Goal: Ask a question

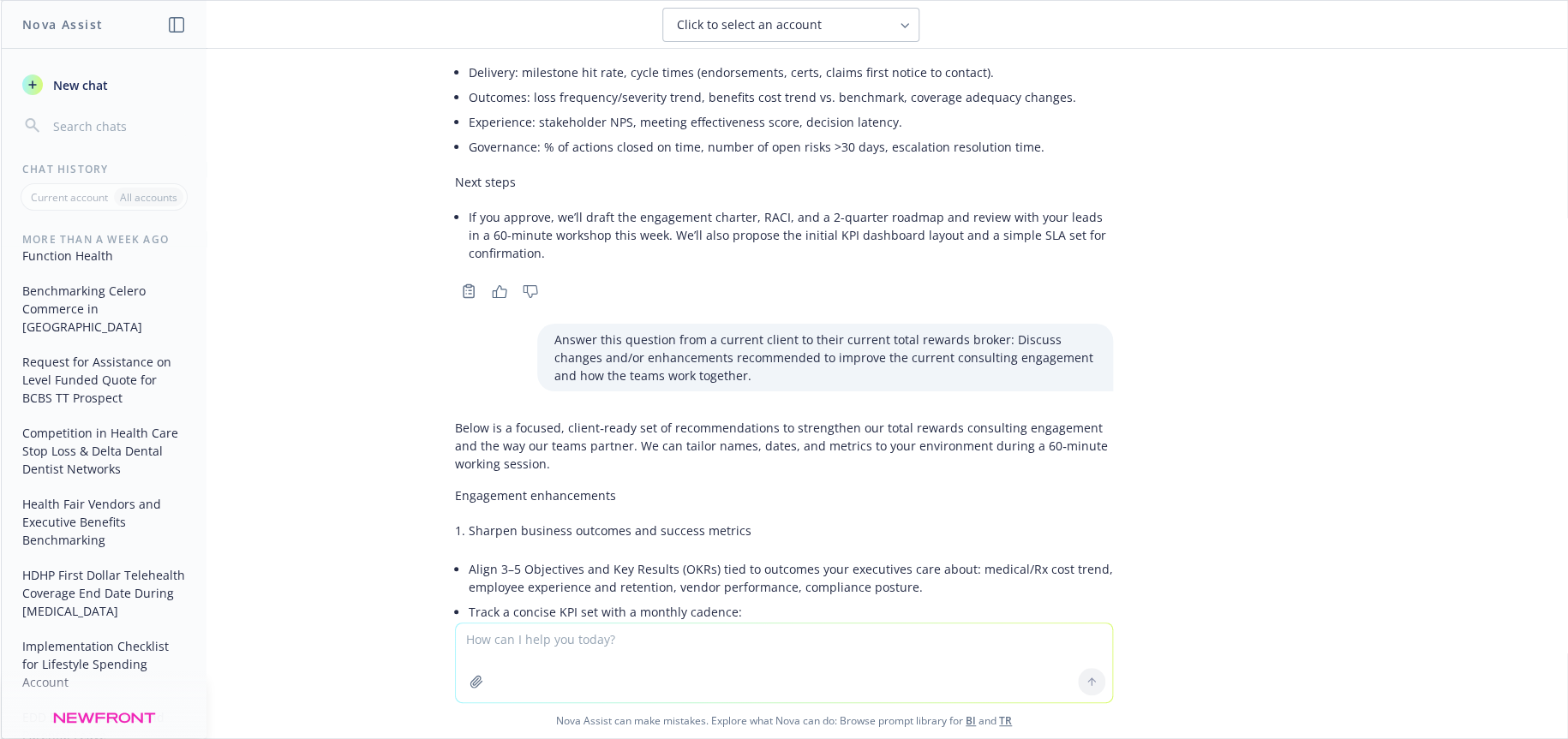
scroll to position [3188, 0]
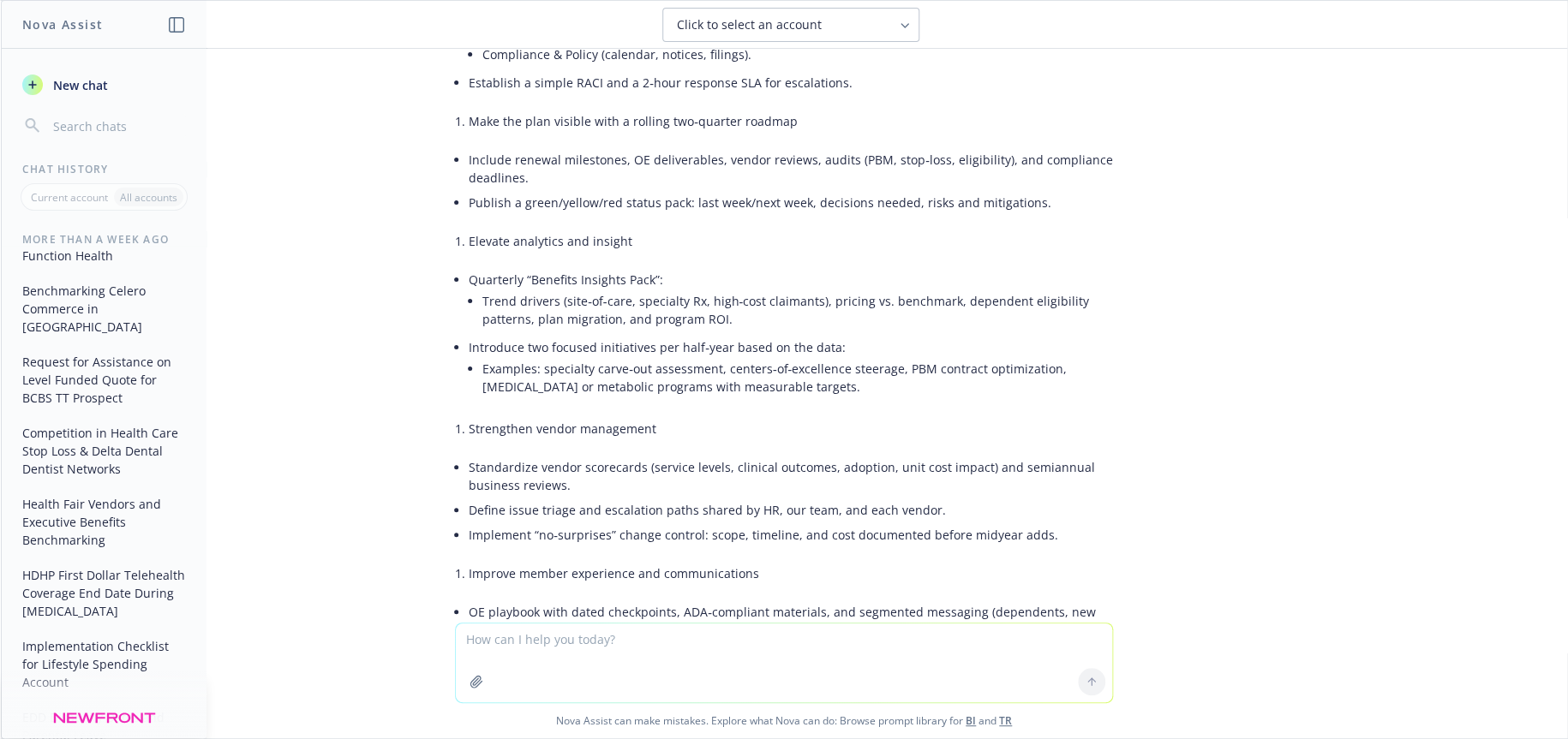
click at [655, 416] on li "Strengthen vendor management" at bounding box center [791, 429] width 644 height 25
click at [656, 416] on li "Strengthen vendor management" at bounding box center [791, 429] width 644 height 25
click at [645, 416] on li "Strengthen vendor management" at bounding box center [791, 429] width 644 height 25
click at [575, 416] on li "Strengthen vendor management" at bounding box center [791, 429] width 644 height 25
click at [536, 637] on textarea at bounding box center [784, 662] width 657 height 79
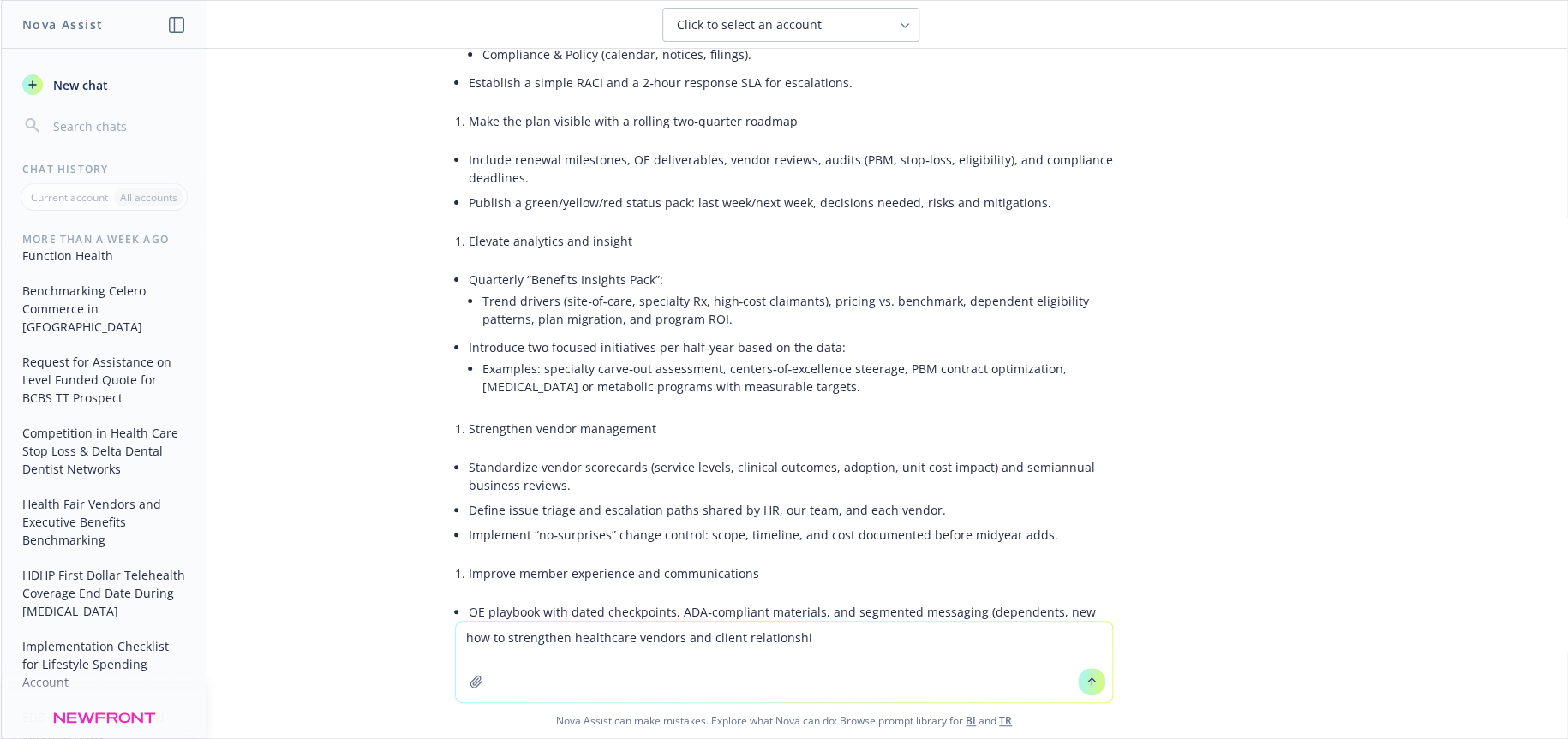
type textarea "how to strengthen healthcare vendors and client relationship"
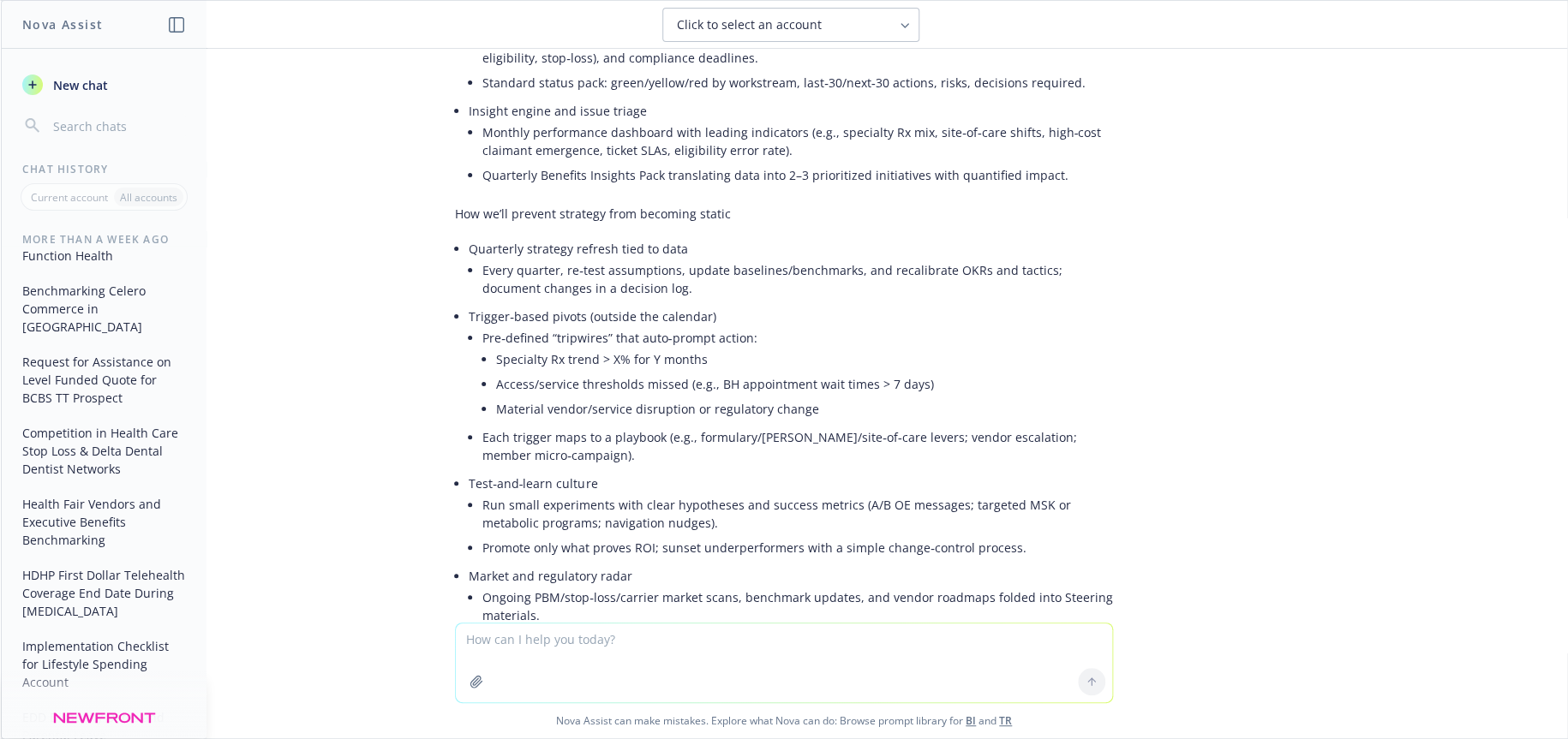
scroll to position [7844, 0]
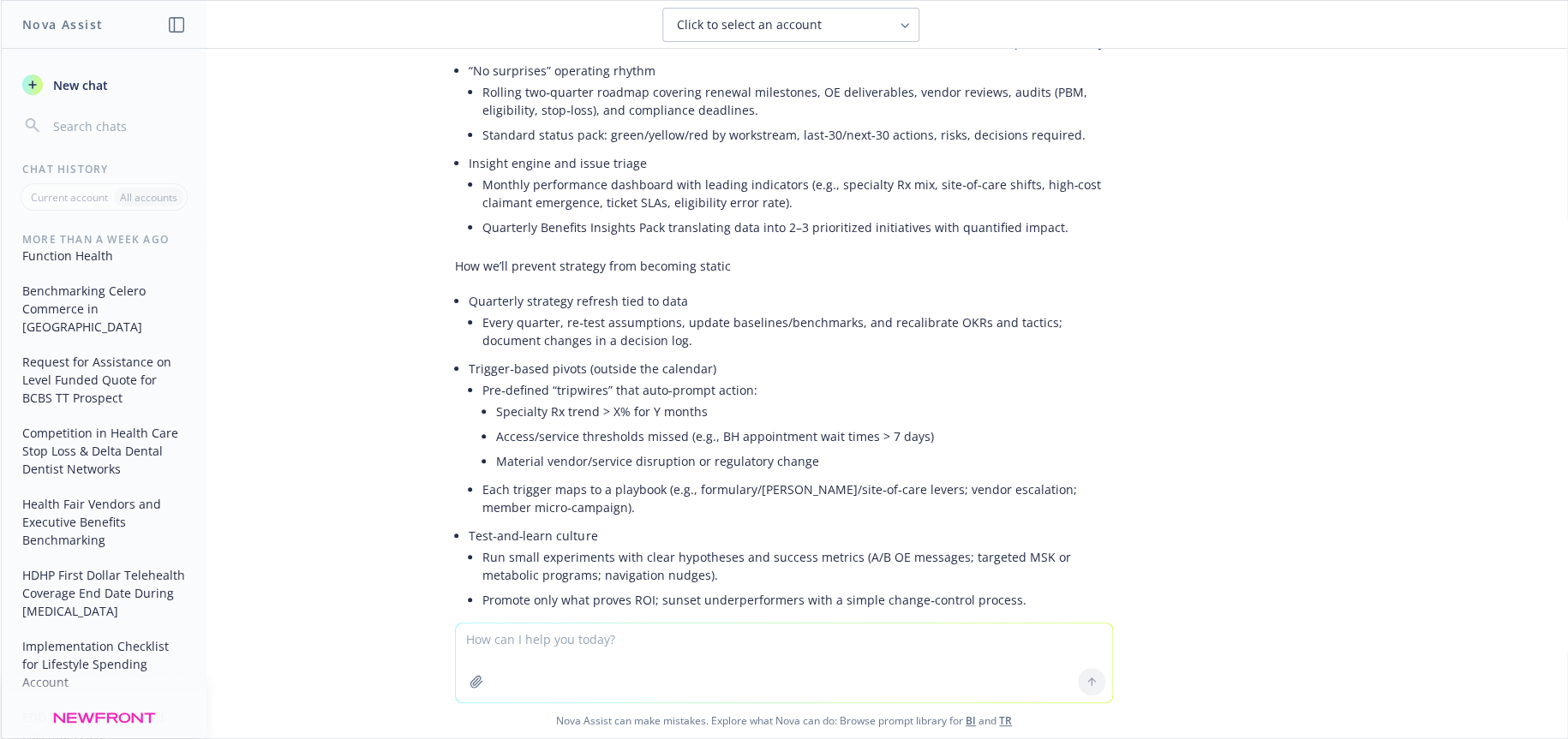
click at [586, 637] on textarea at bounding box center [784, 662] width 657 height 79
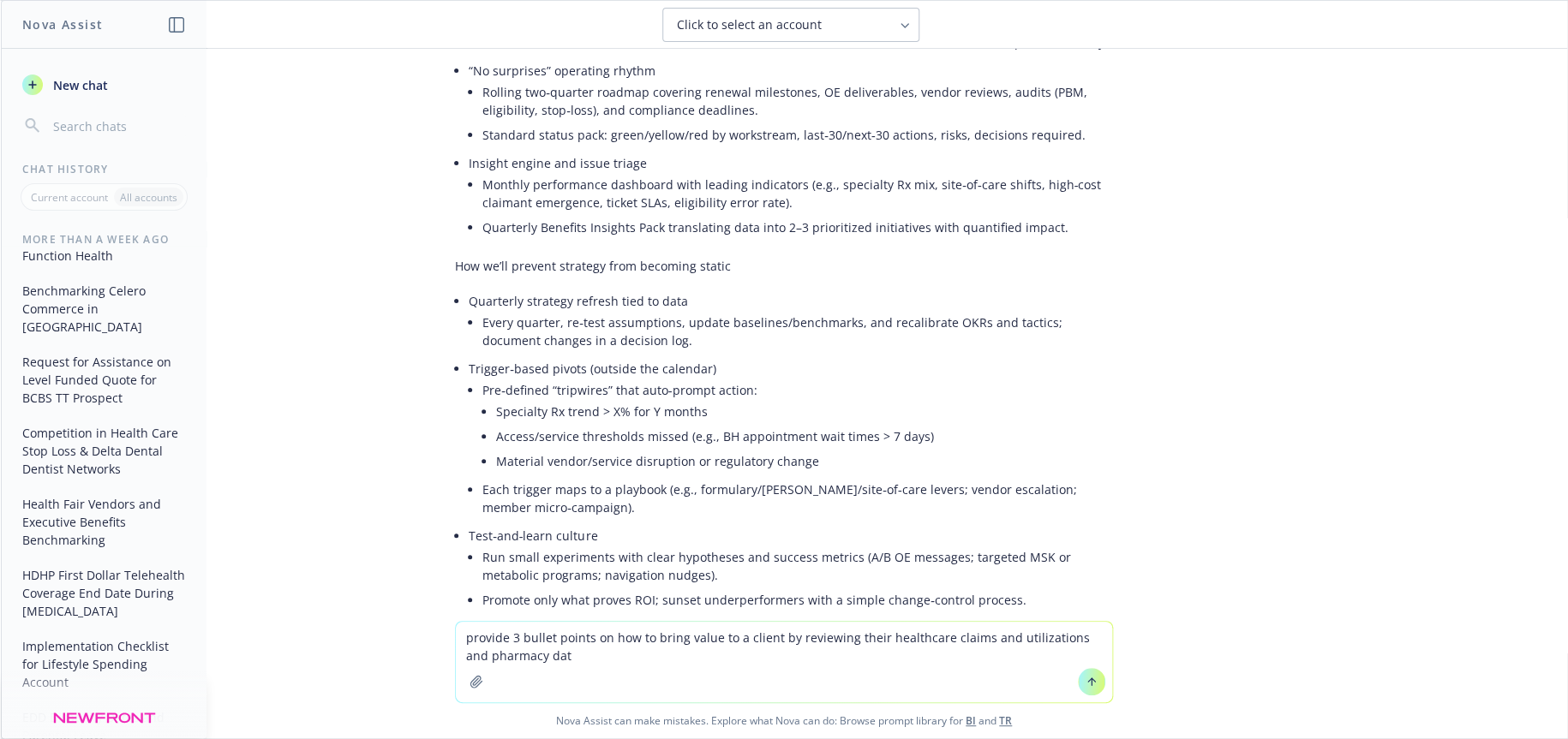
type textarea "provide 3 bullet points on how to bring value to a client by reviewing their he…"
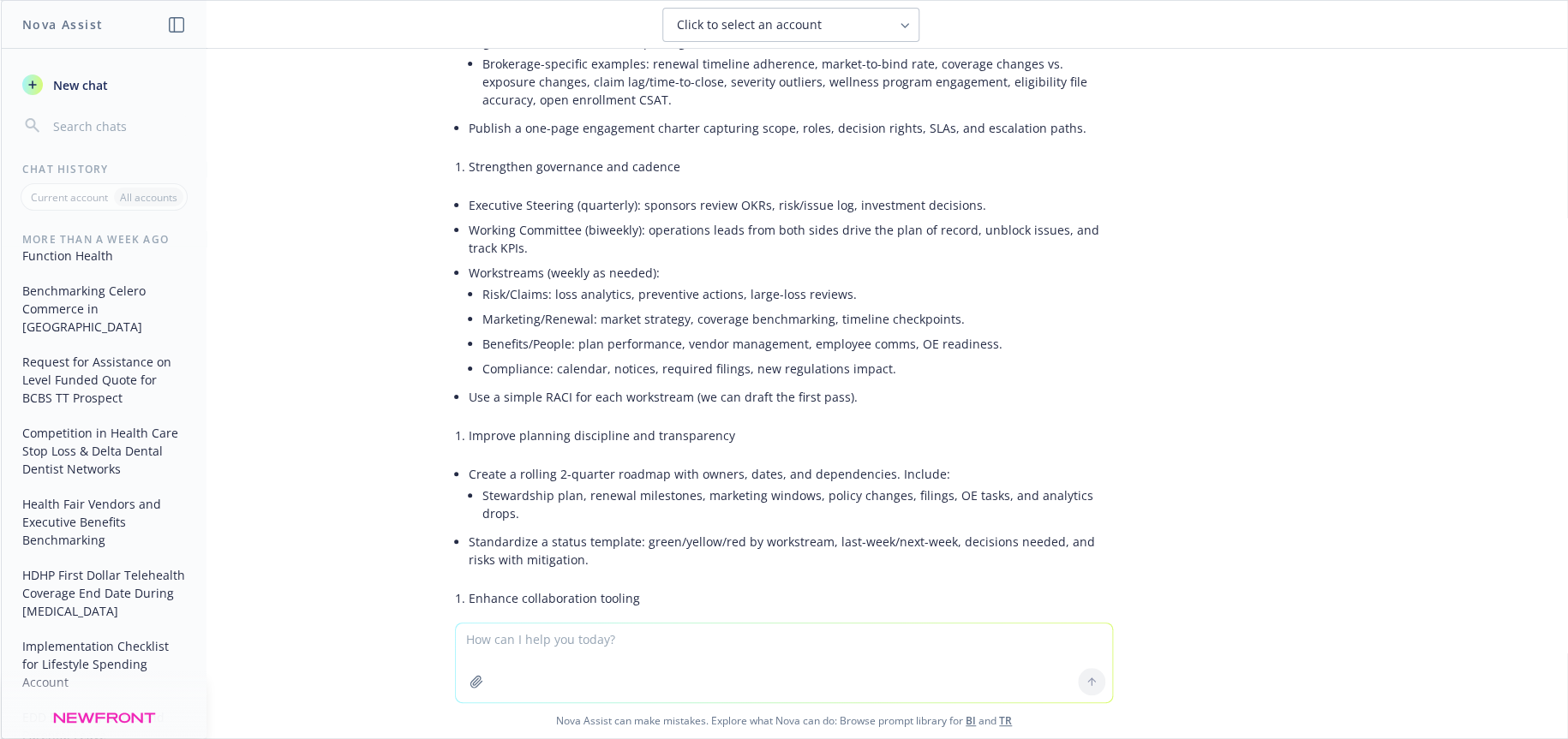
scroll to position [0, 0]
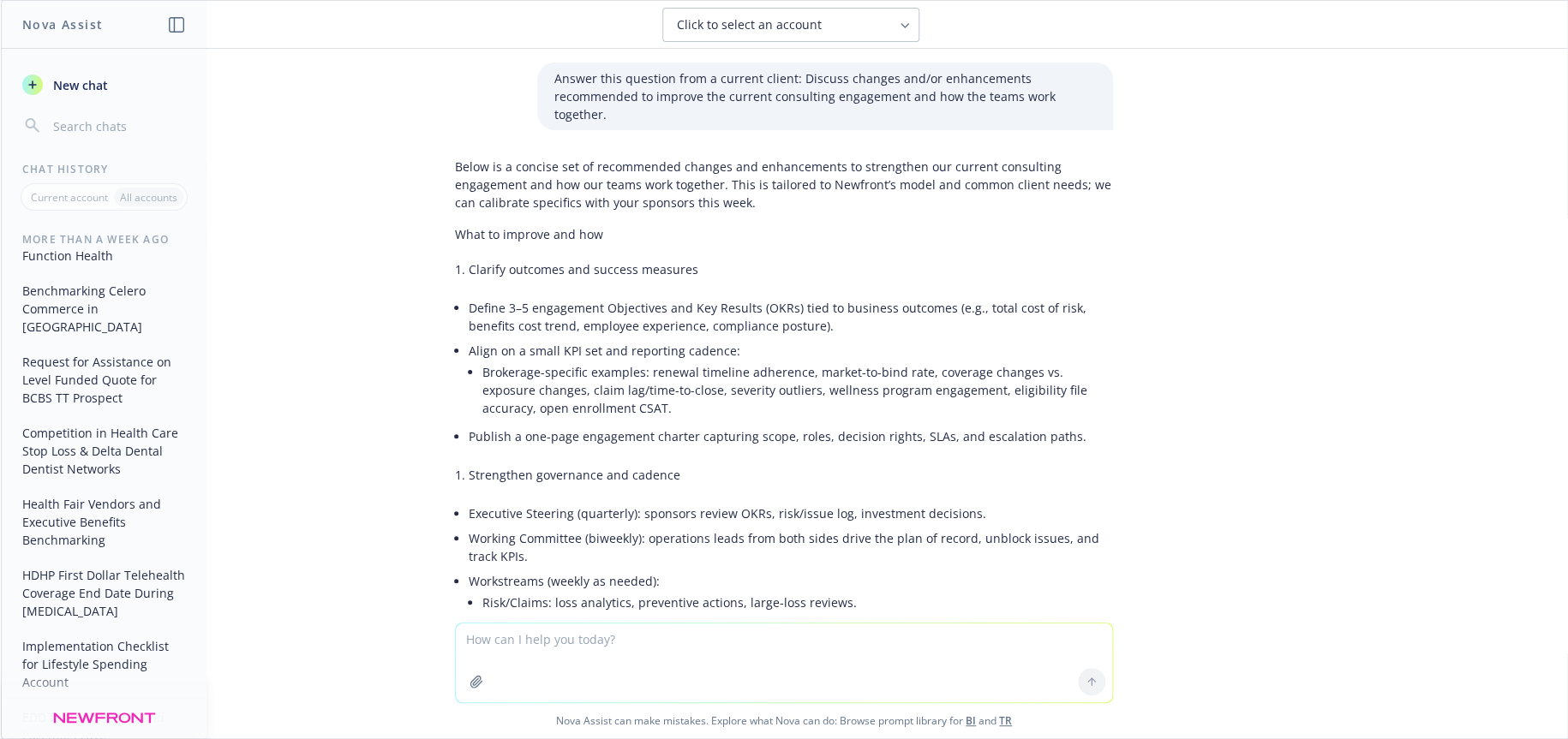
click at [925, 338] on li "Align on a small KPI set and reporting cadence: Brokerage-specific examples: re…" at bounding box center [791, 381] width 644 height 86
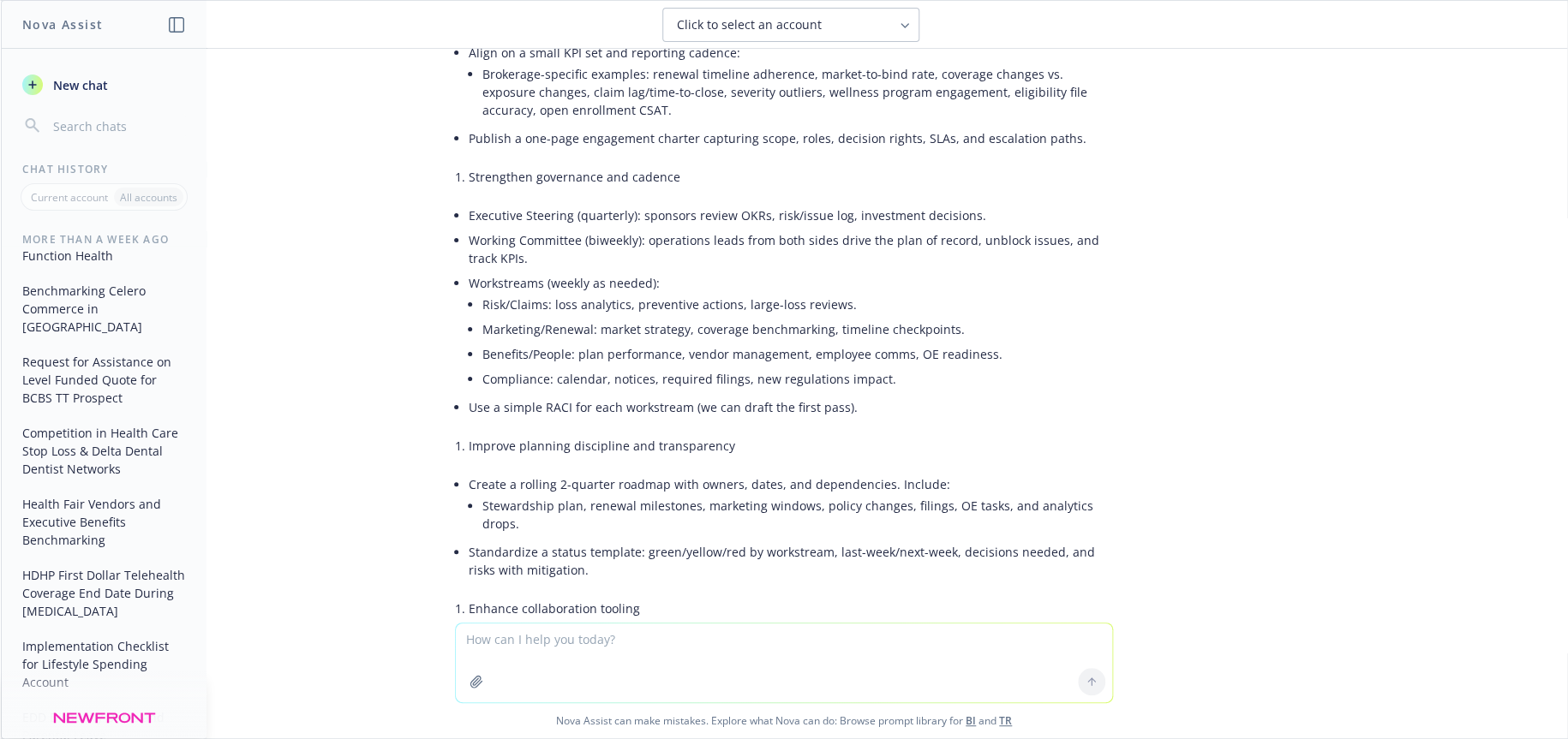
scroll to position [12223, 0]
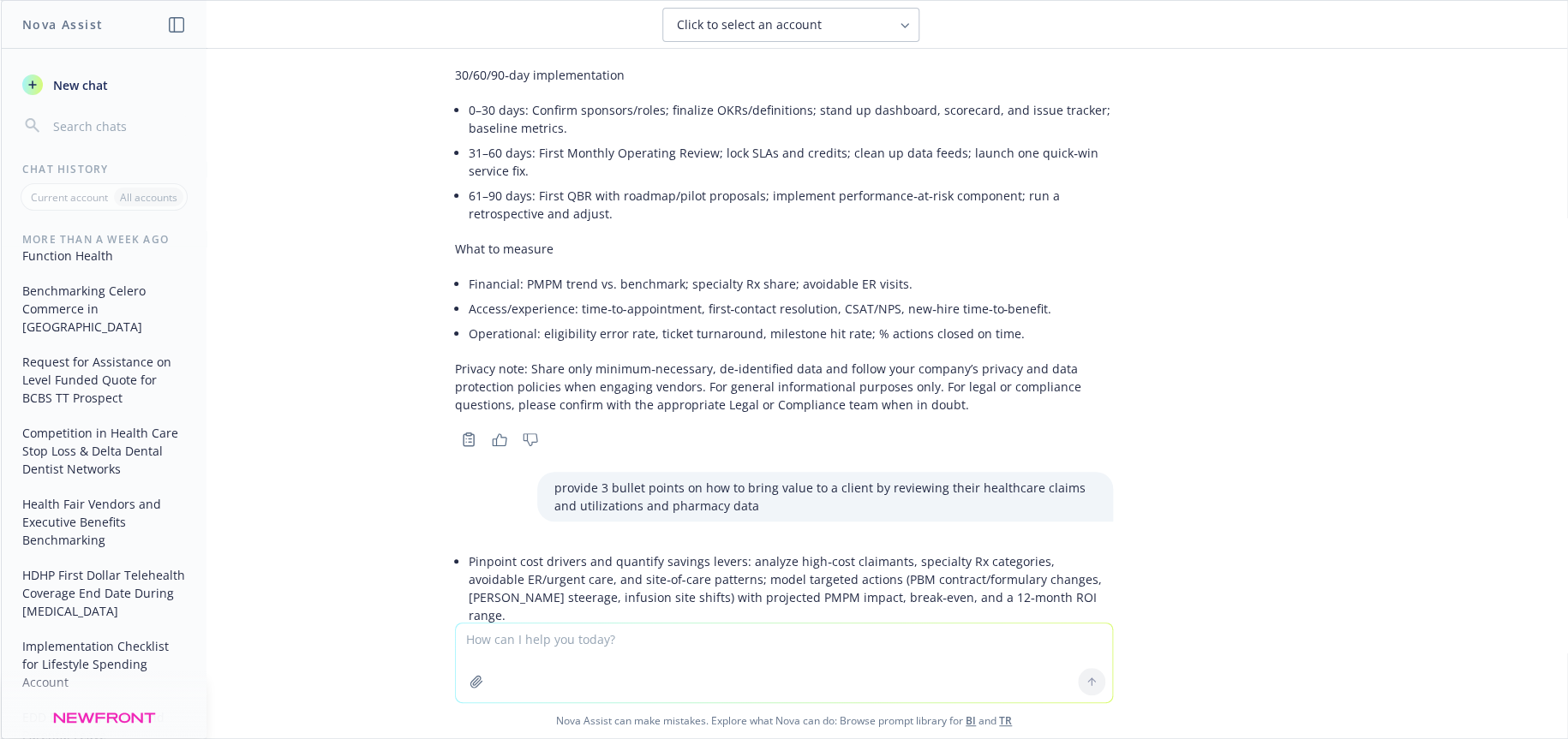
click at [673, 628] on li "Optimize plan design and vendor performance using claims‑based evidence: compar…" at bounding box center [791, 667] width 644 height 79
drag, startPoint x: 493, startPoint y: 416, endPoint x: 1087, endPoint y: 446, distance: 594.8
click at [1087, 628] on li "Optimize plan design and vendor performance using claims‑based evidence: compar…" at bounding box center [791, 667] width 644 height 79
click at [628, 635] on textarea at bounding box center [784, 662] width 657 height 79
click at [602, 636] on textarea "provide few bullet points to elevate the strategy" at bounding box center [784, 662] width 657 height 81
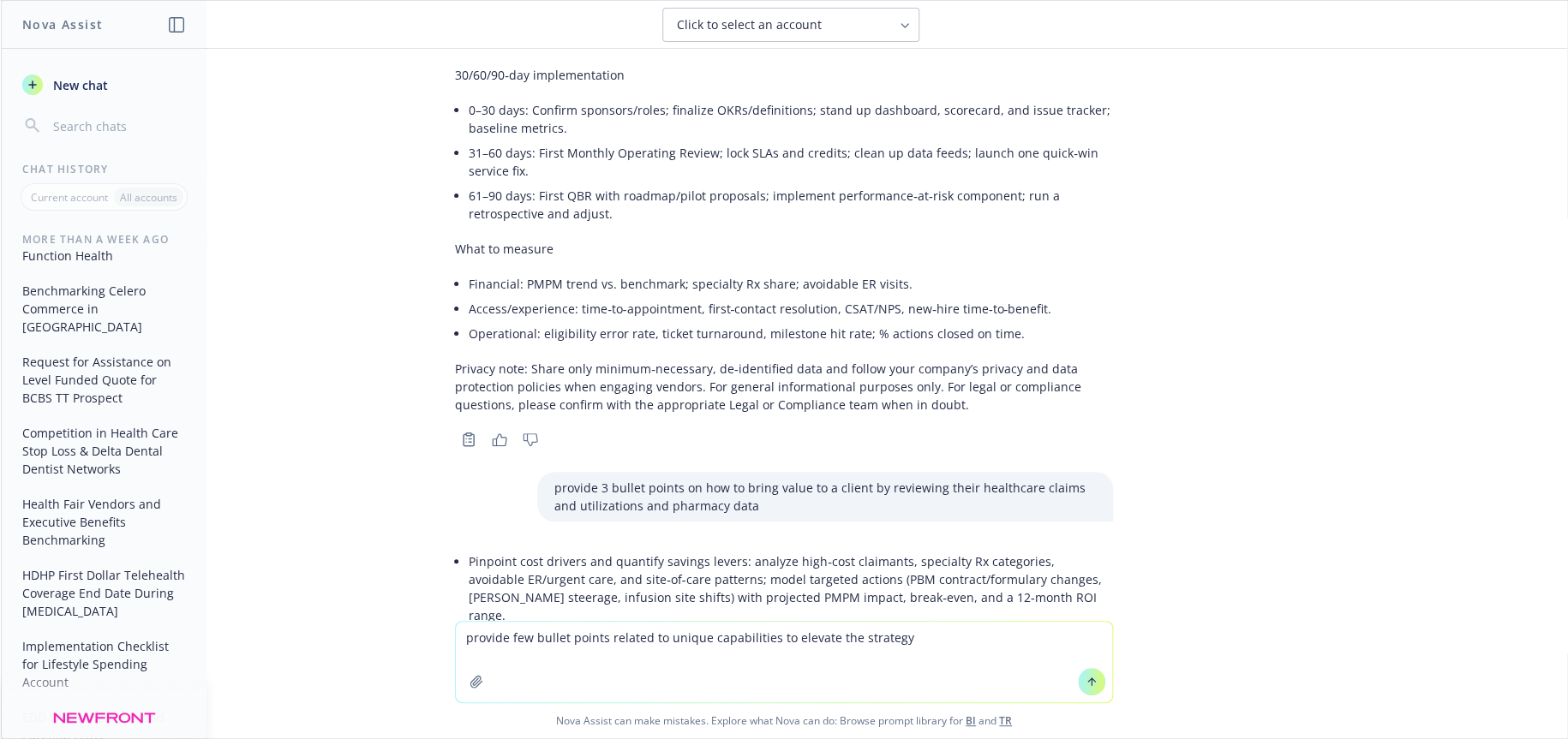
click at [925, 636] on textarea "provide few bullet points related to unique capabilities to elevate the strategy" at bounding box center [784, 662] width 657 height 81
click at [843, 638] on textarea "provide few bullet points related to unique capabilities to elevate the strategy" at bounding box center [784, 662] width 657 height 81
click at [1060, 639] on textarea "provide few bullet points related to unique capabilities to elevate the employe…" at bounding box center [784, 662] width 657 height 81
type textarea "provide few bullet points related to unique capabilities to elevate the employe…"
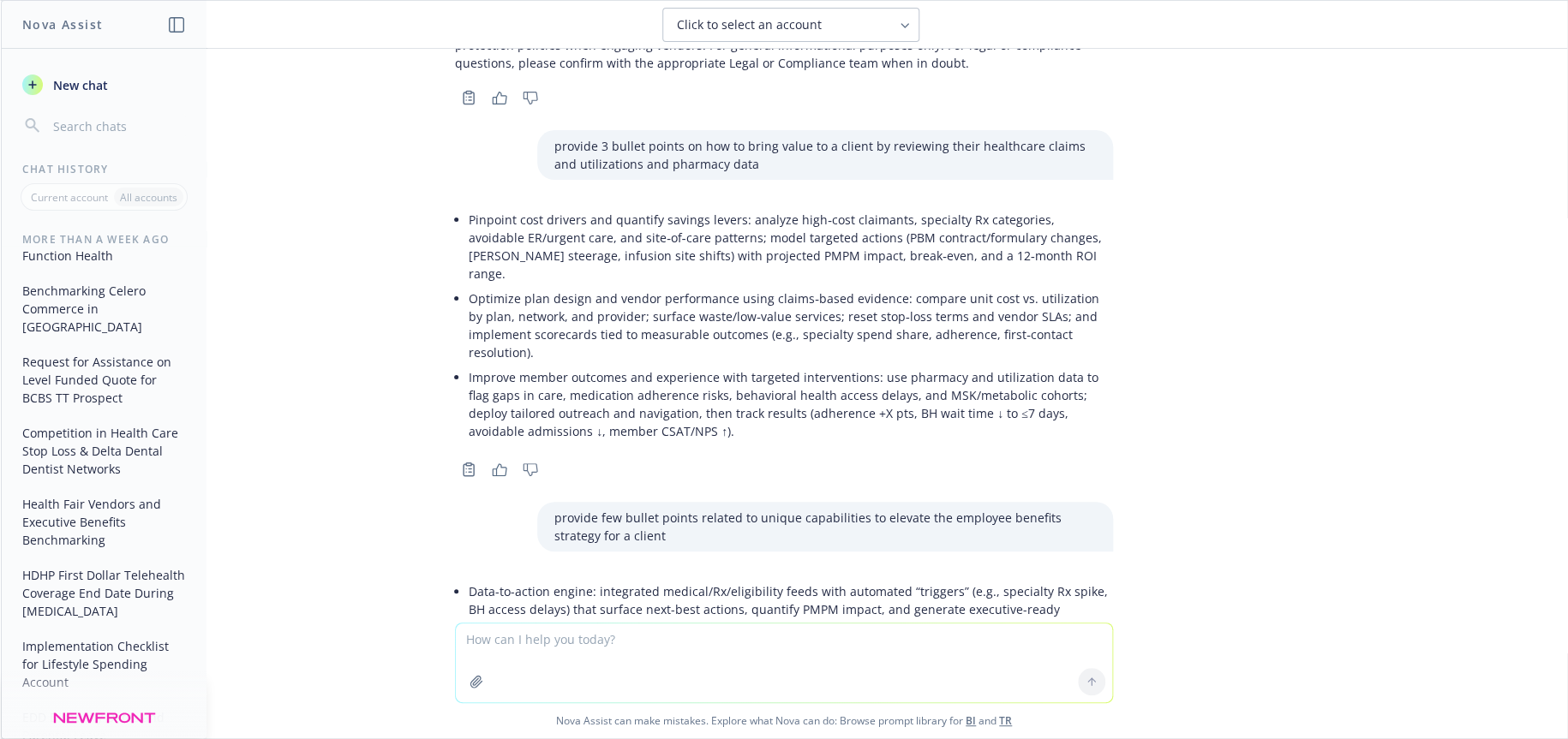
scroll to position [12736, 0]
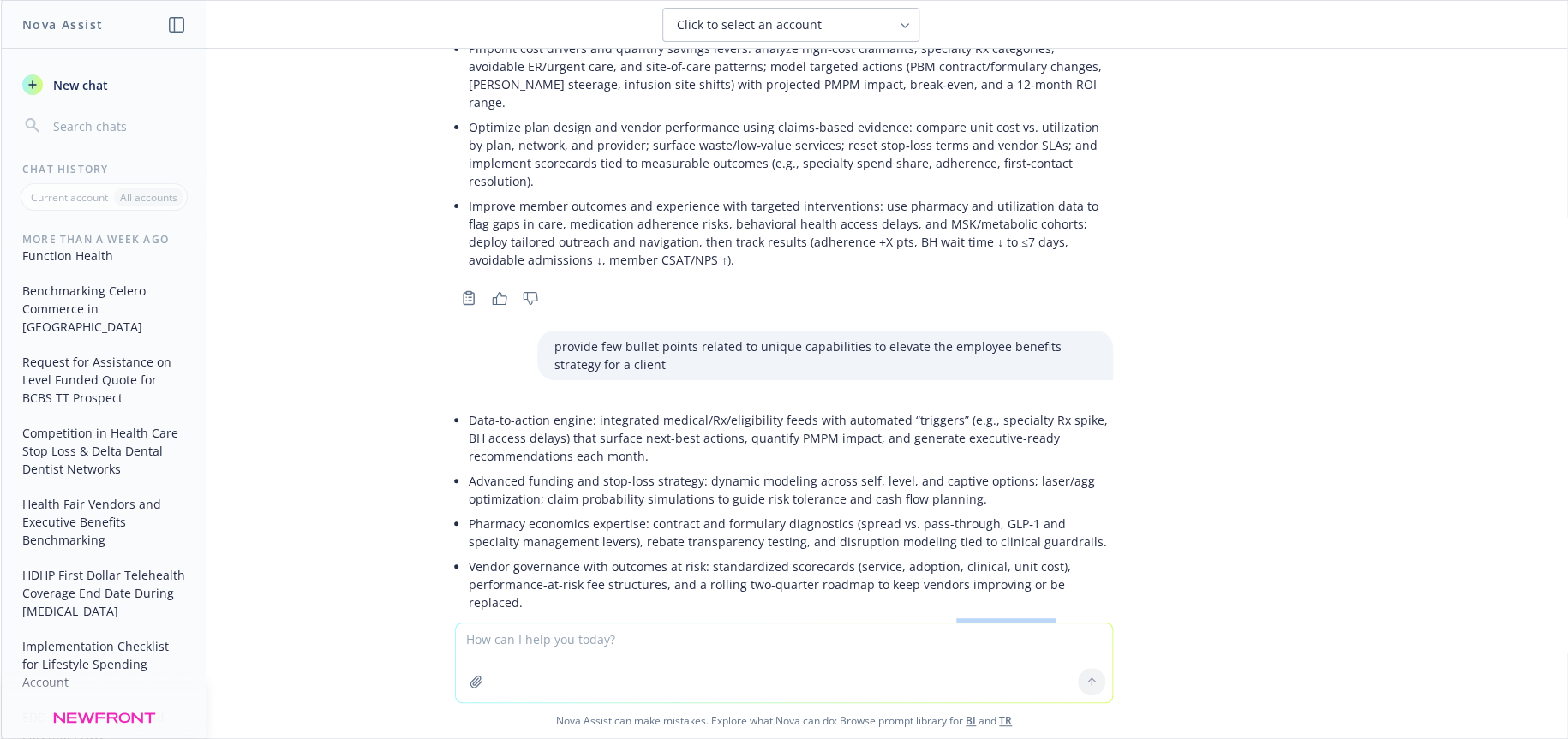
drag, startPoint x: 908, startPoint y: 368, endPoint x: 1002, endPoint y: 370, distance: 94.0
click at [1002, 615] on li "Plan design/value engineering: evidence-based levers (site‑of‑care, [PERSON_NAM…" at bounding box center [791, 645] width 644 height 61
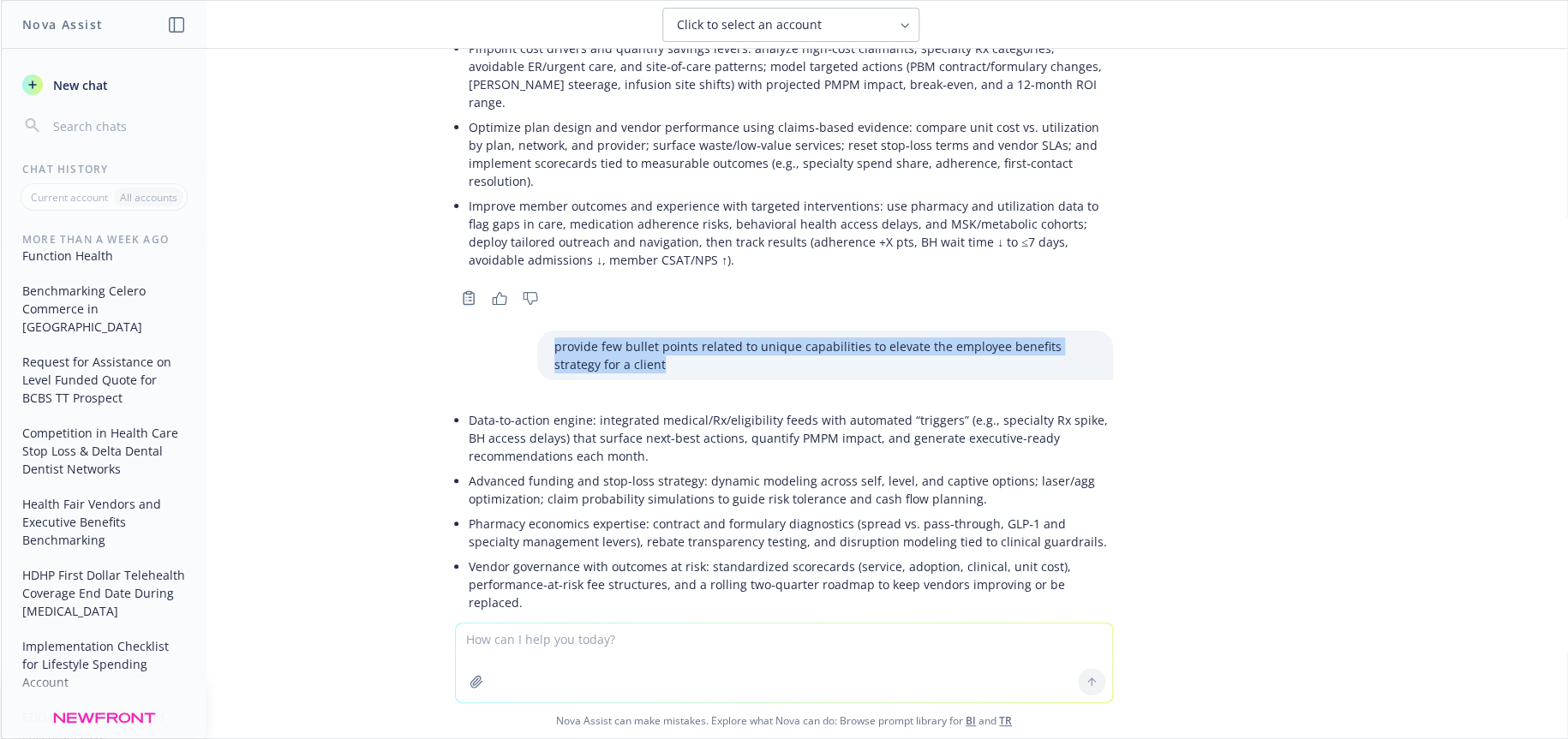
drag, startPoint x: 606, startPoint y: 125, endPoint x: 536, endPoint y: 109, distance: 71.8
click at [537, 330] on div "provide few bullet points related to unique capabilities to elevate the employe…" at bounding box center [825, 355] width 576 height 50
copy p "provide few bullet points related to unique capabilities to elevate the employe…"
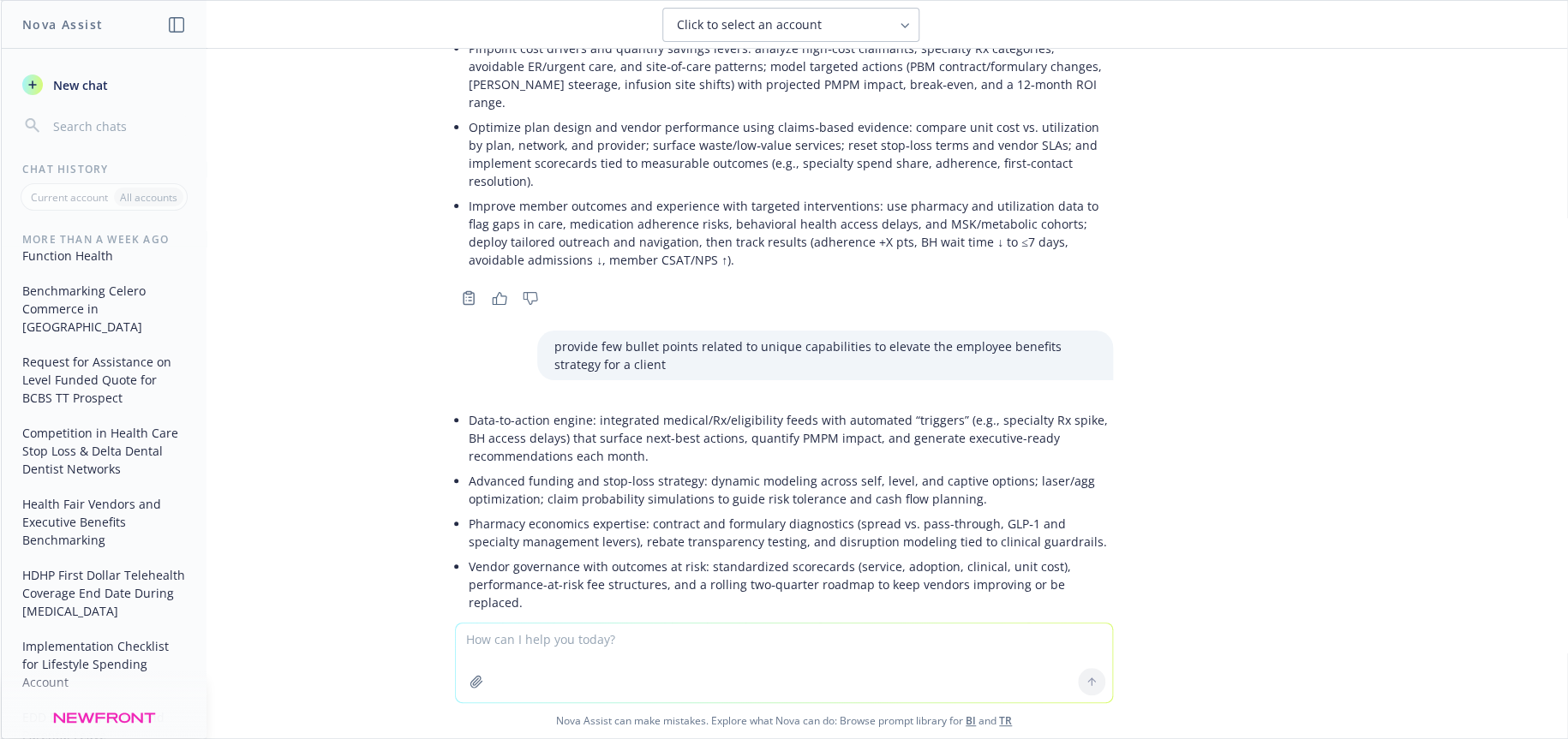
click at [518, 634] on textarea at bounding box center [784, 662] width 657 height 79
type textarea "H"
click at [789, 634] on textarea "provide few bullet points to provide workload support to an employee benefits m…" at bounding box center [784, 662] width 657 height 81
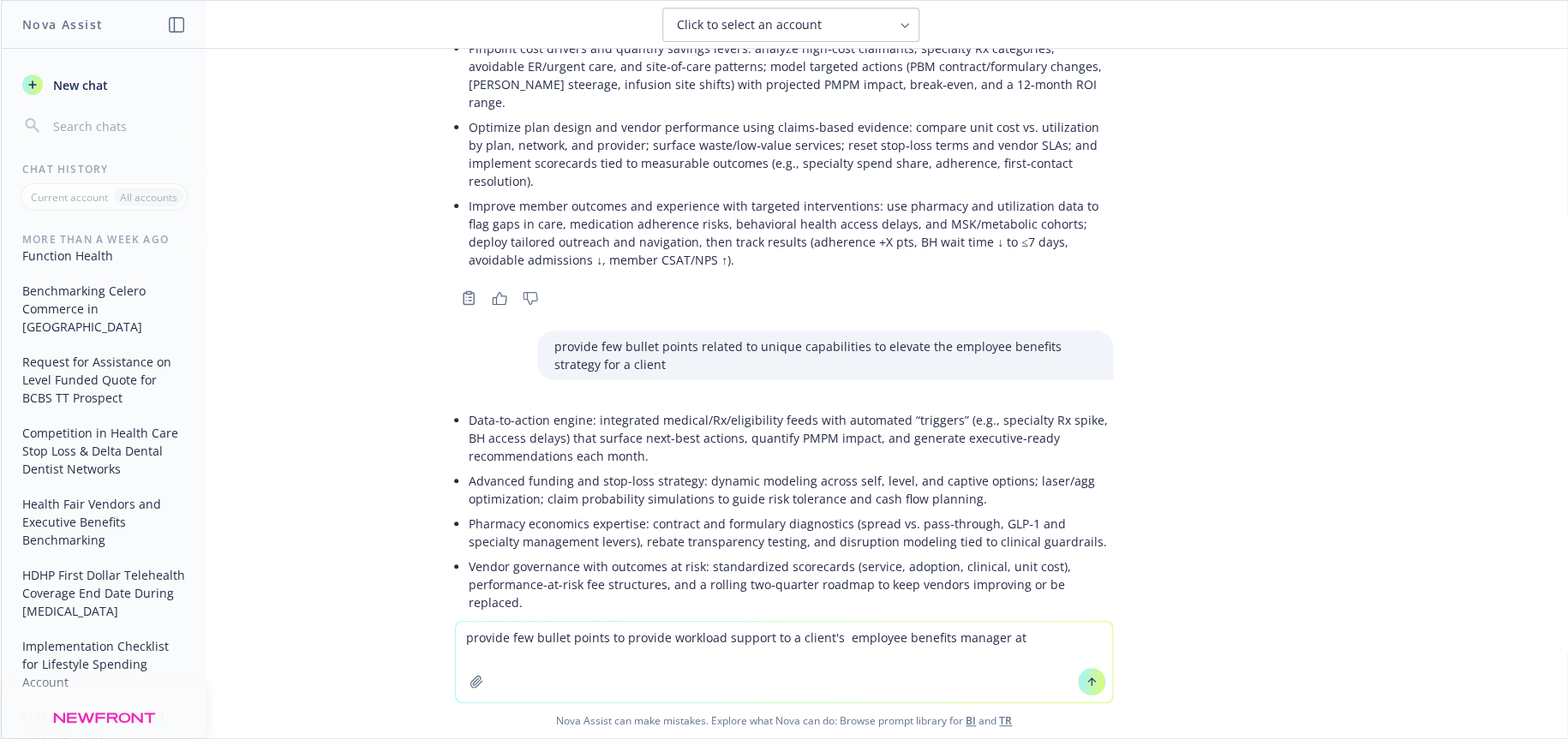
drag, startPoint x: 1018, startPoint y: 634, endPoint x: 940, endPoint y: 642, distance: 78.4
click at [940, 642] on textarea "provide few bullet points to provide workload support to a client's employee be…" at bounding box center [784, 662] width 657 height 81
type textarea "provide few bullet points to provide workload support to a client's employee be…"
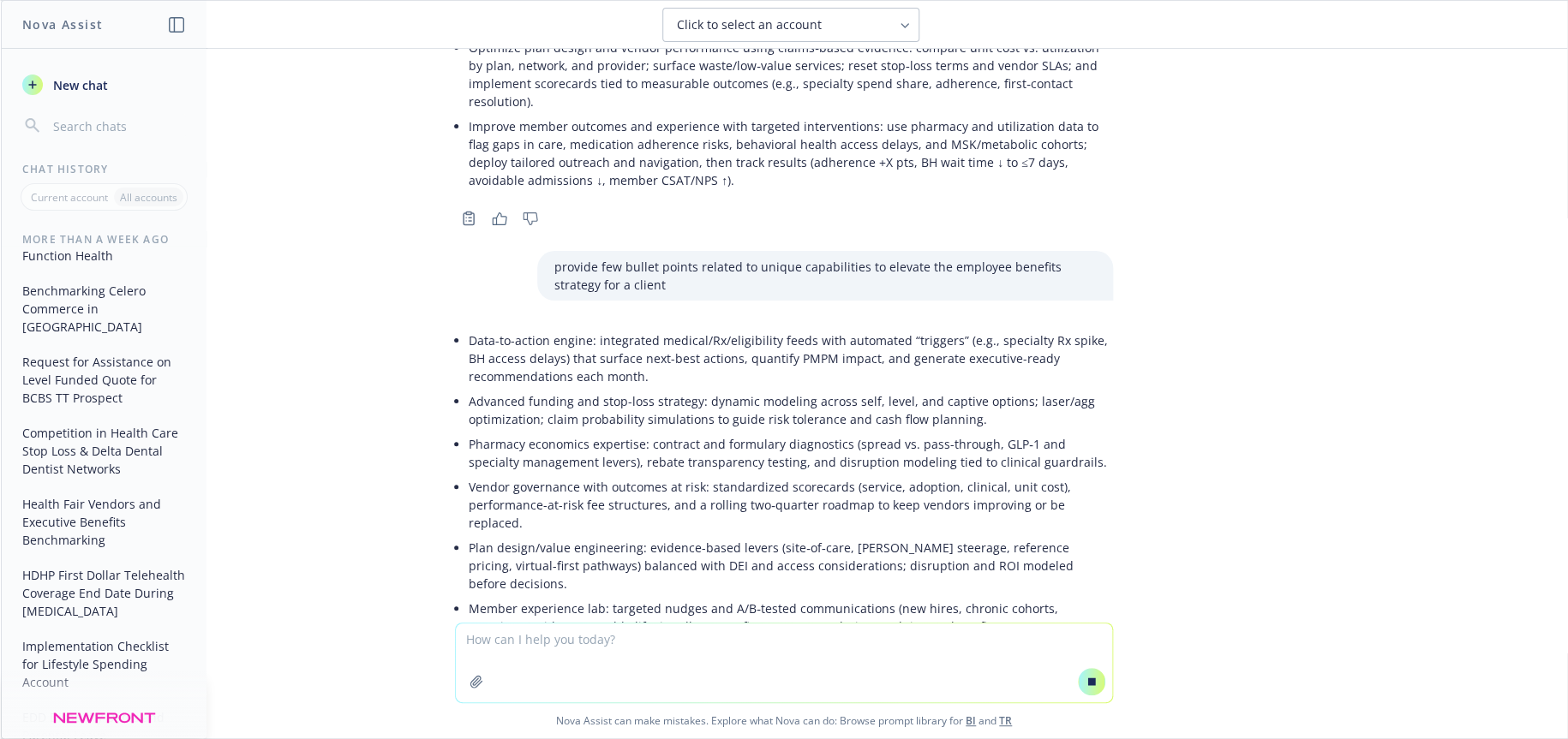
scroll to position [12559, 0]
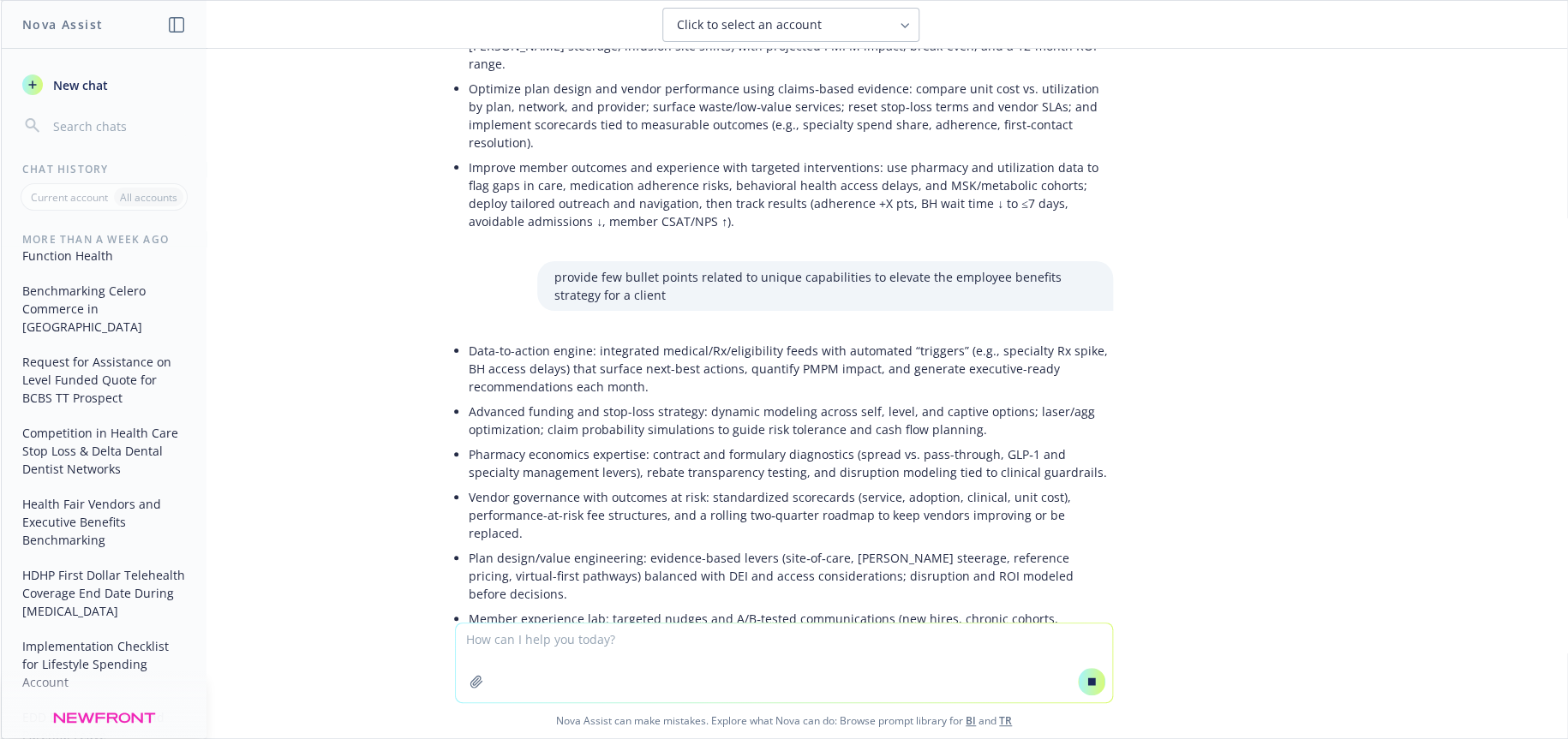
drag, startPoint x: 591, startPoint y: 522, endPoint x: 1130, endPoint y: 509, distance: 539.2
click at [1130, 509] on div "Answer this question from a current client: Discuss changes and/or enhancements…" at bounding box center [784, 336] width 1566 height 574
copy p "rovide few bullet points to provide workload support to a client's employee ben…"
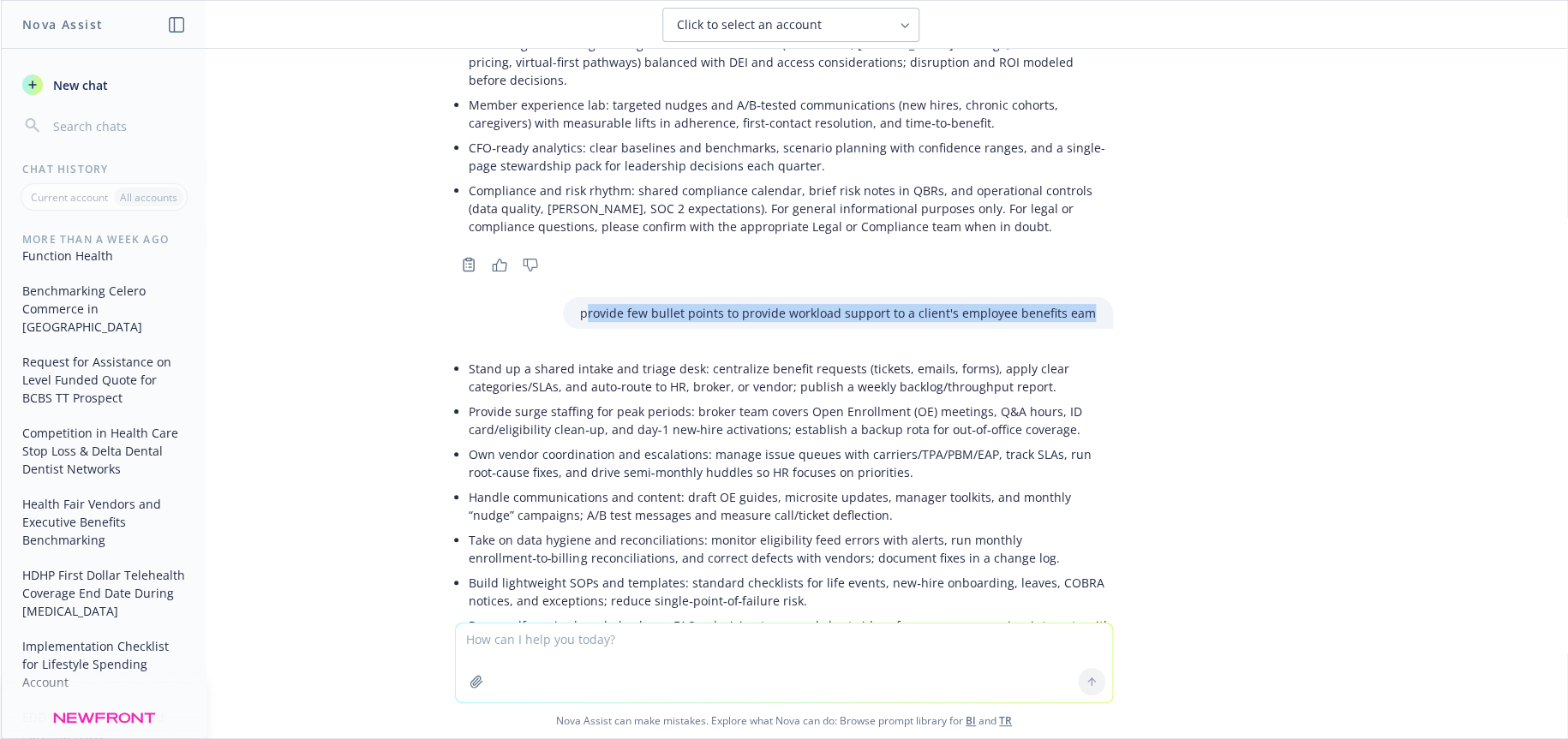
scroll to position [13349, 0]
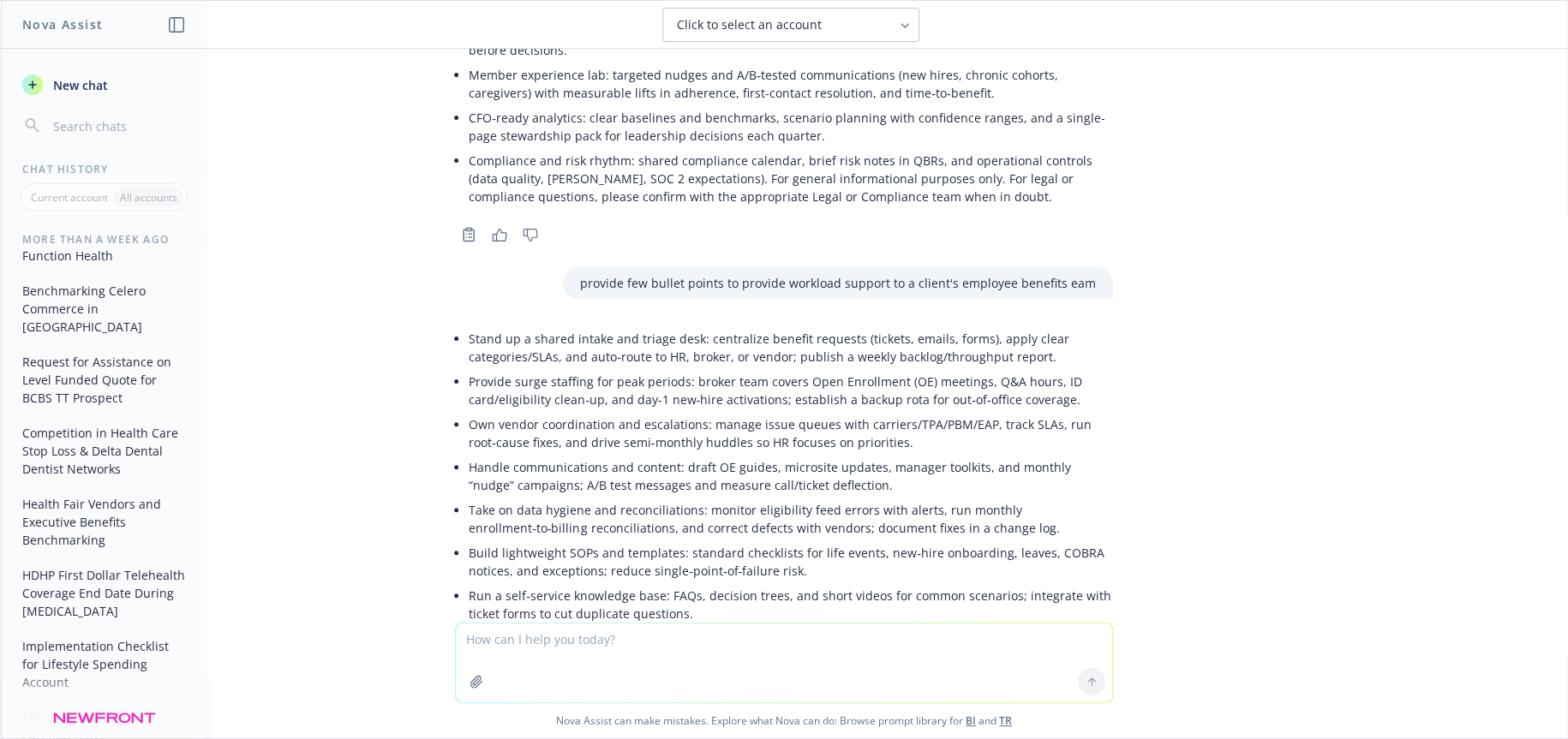
click at [589, 669] on li "Project manage key initiatives: renewal timeline, OE project plan, vendor imple…" at bounding box center [791, 689] width 644 height 43
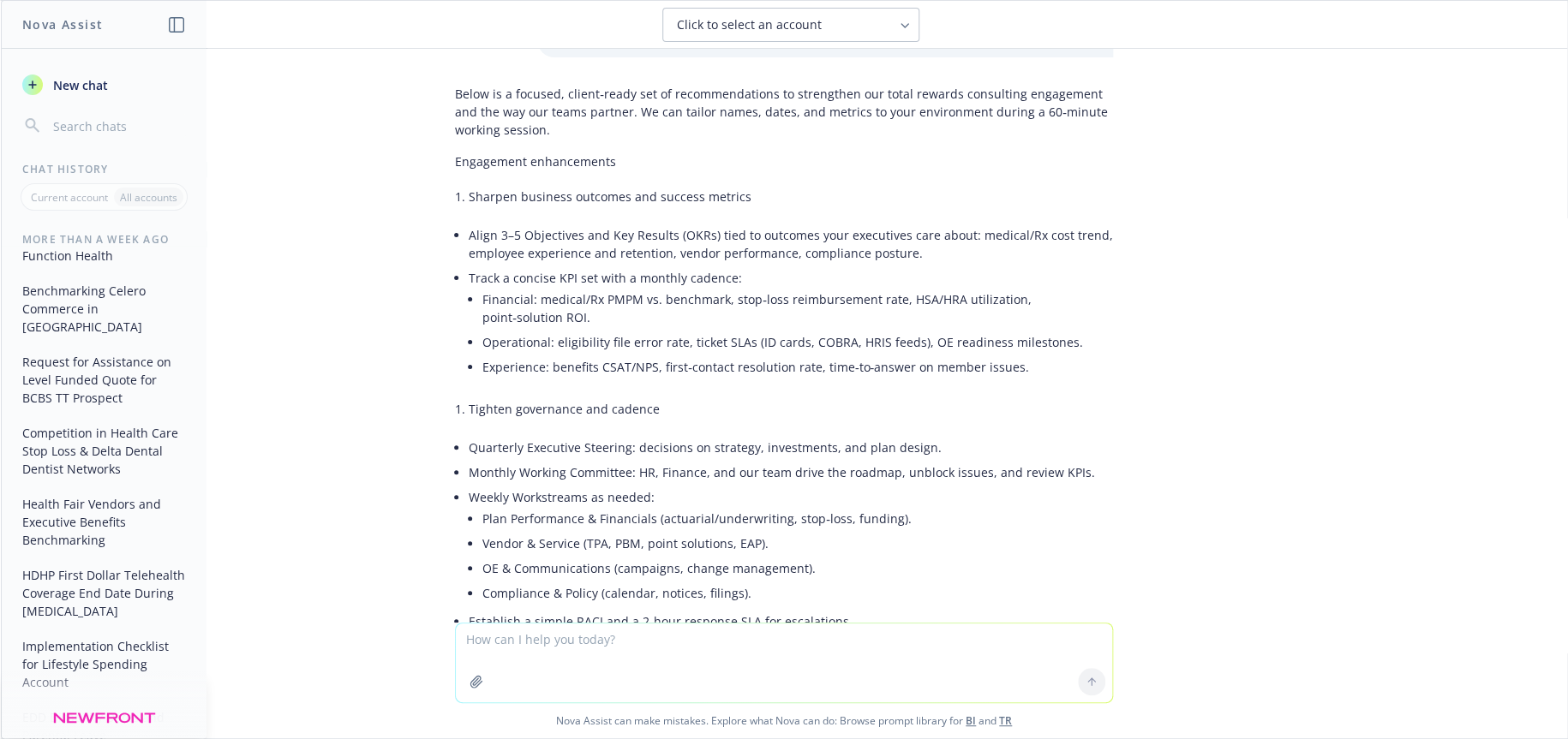
scroll to position [35, 0]
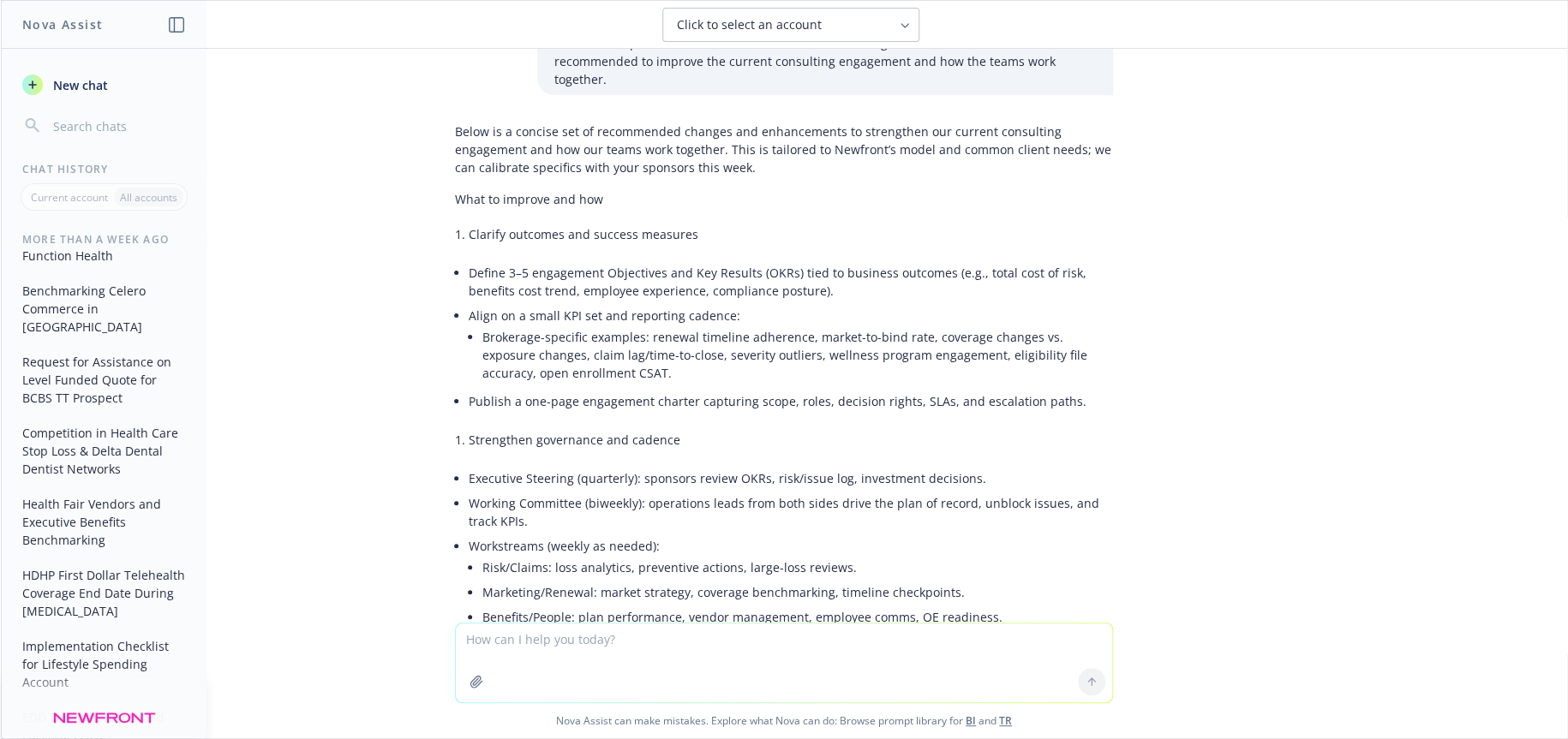
click at [807, 340] on li "Brokerage-specific examples: renewal timeline adherence, market-to-bind rate, c…" at bounding box center [797, 355] width 631 height 61
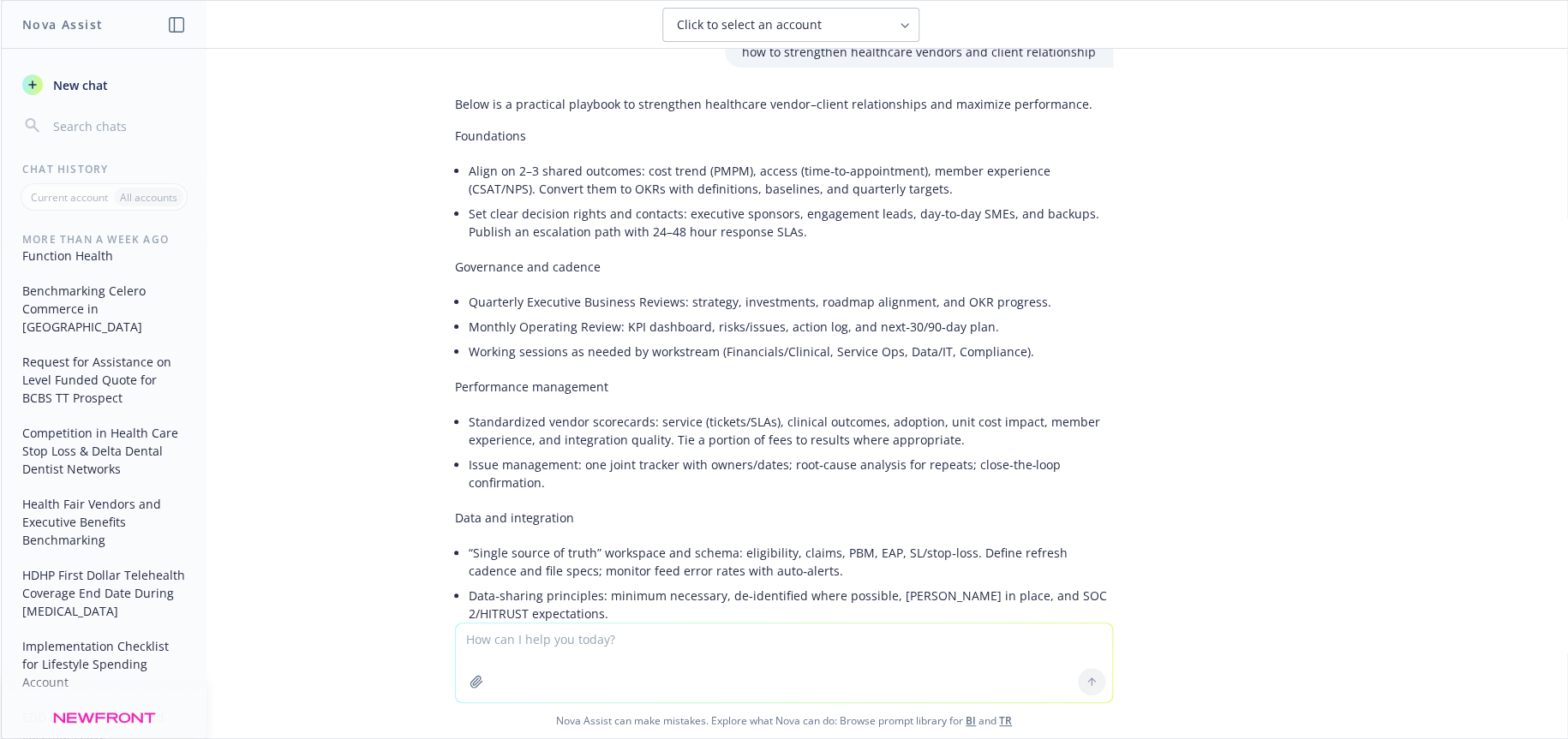
scroll to position [13349, 0]
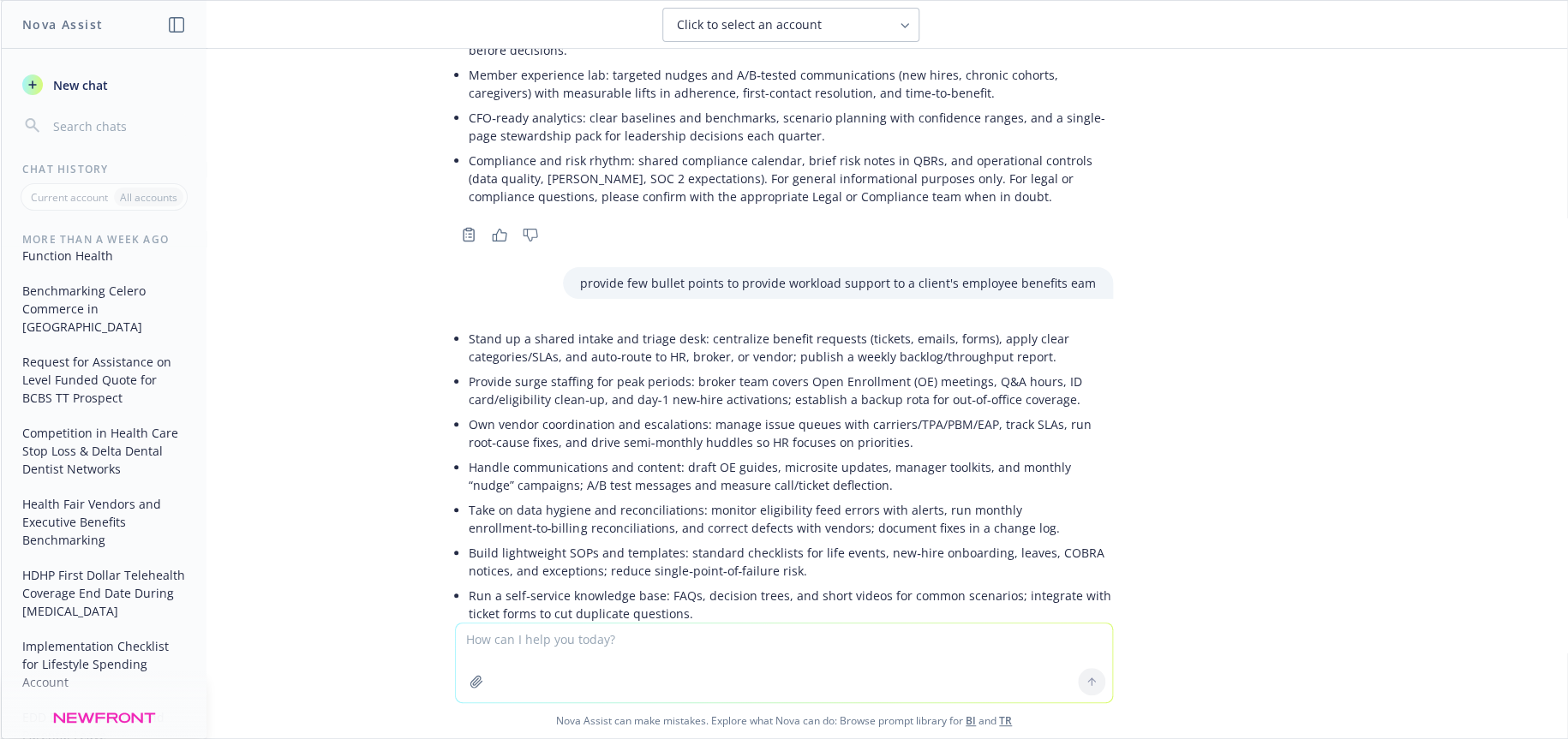
click at [541, 669] on li "Project manage key initiatives: renewal timeline, OE project plan, vendor imple…" at bounding box center [791, 689] width 644 height 43
click at [469, 669] on li "Project manage key initiatives: renewal timeline, OE project plan, vendor imple…" at bounding box center [791, 689] width 644 height 43
click at [567, 640] on textarea at bounding box center [784, 662] width 657 height 79
click at [650, 636] on textarea "HOW TO AUTOMATE DAY TO DAY AND OPEN ENROLLMENT OPERATION" at bounding box center [784, 662] width 657 height 81
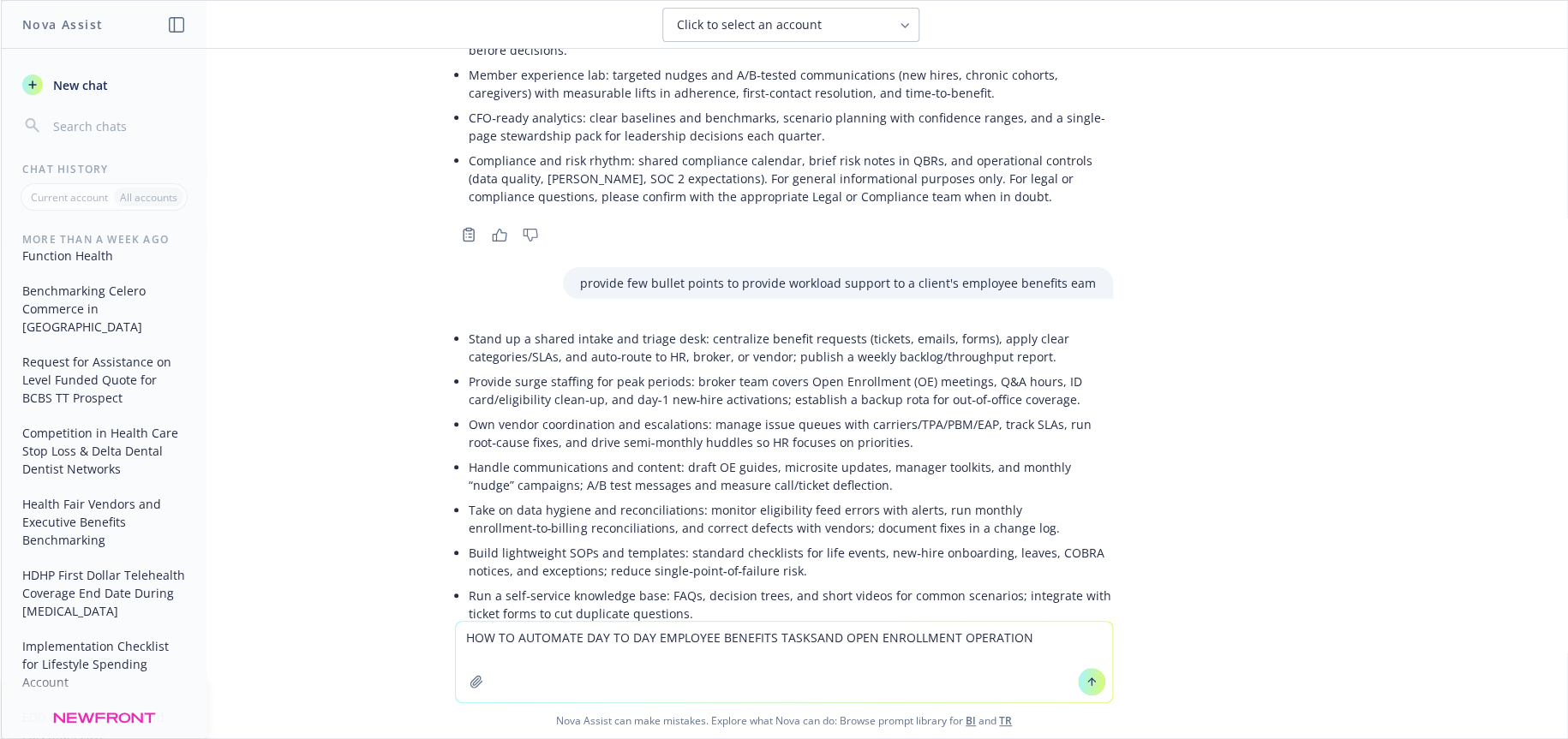
type textarea "HOW TO AUTOMATE DAY TO DAY EMPLOYEE BENEFITS TASKS AND OPEN ENROLLMENT OPERATION"
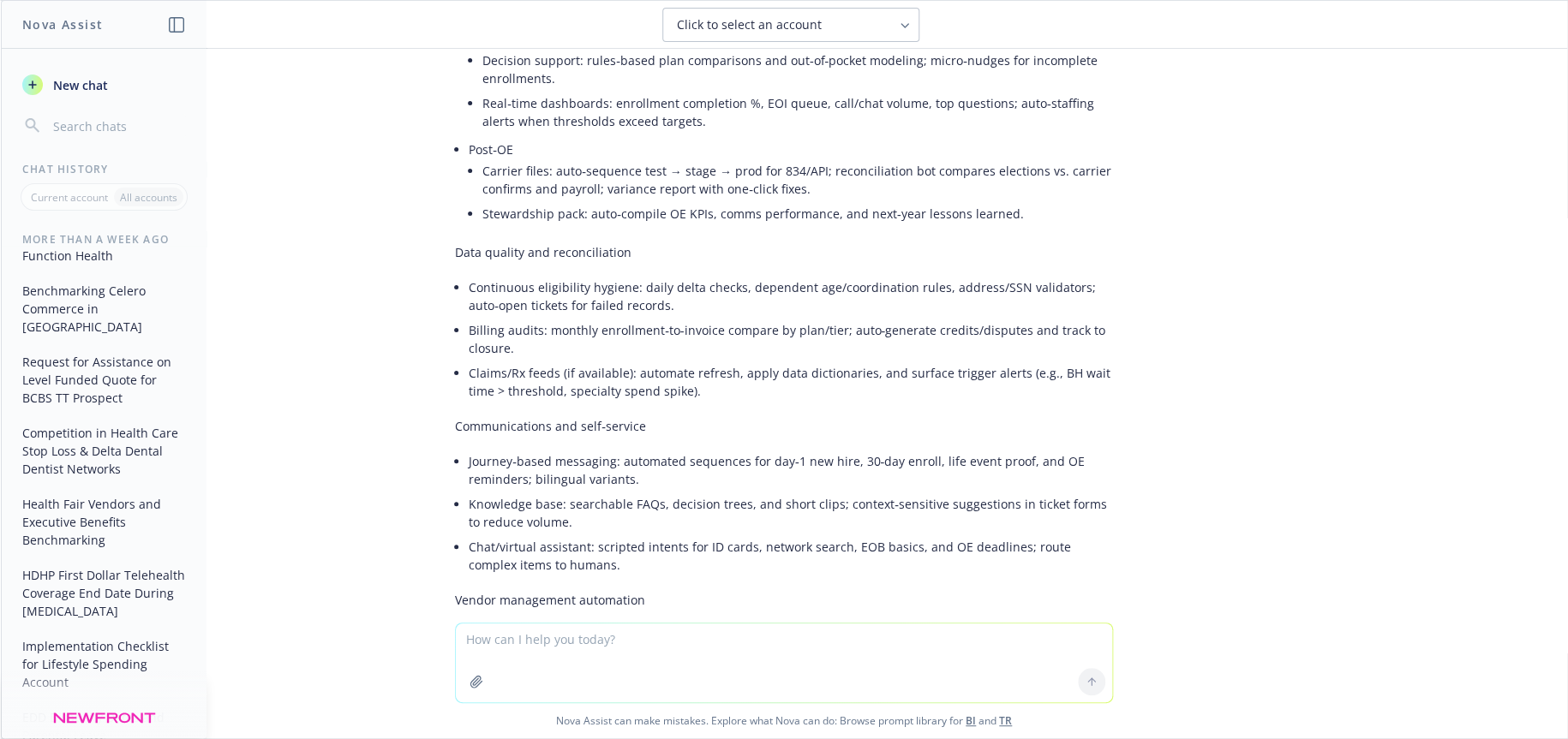
scroll to position [14843, 0]
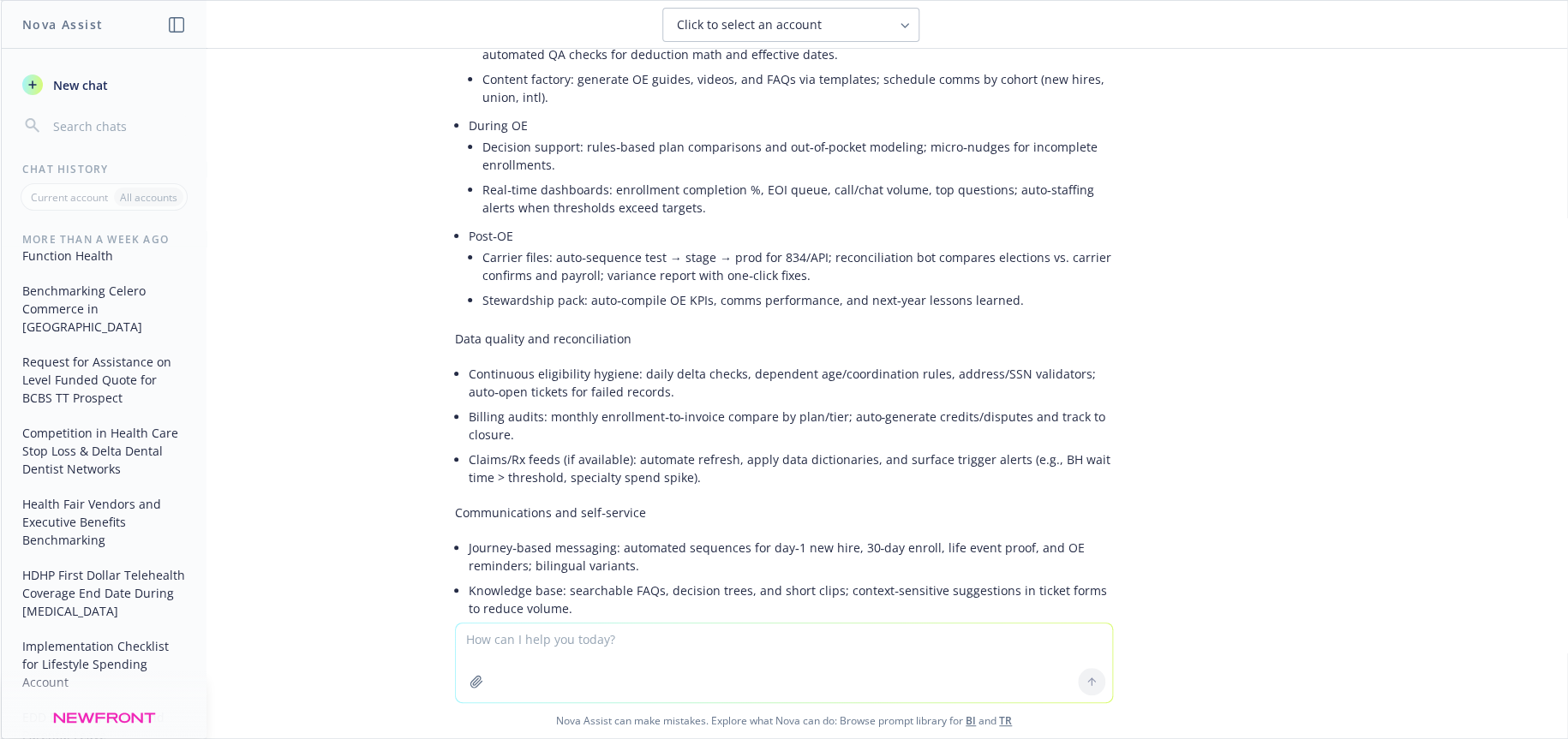
click at [529, 641] on textarea at bounding box center [784, 662] width 657 height 79
type textarea "HOW TO INCREASE CALL CENTER UTILIZATION BY EMPLOYEES"
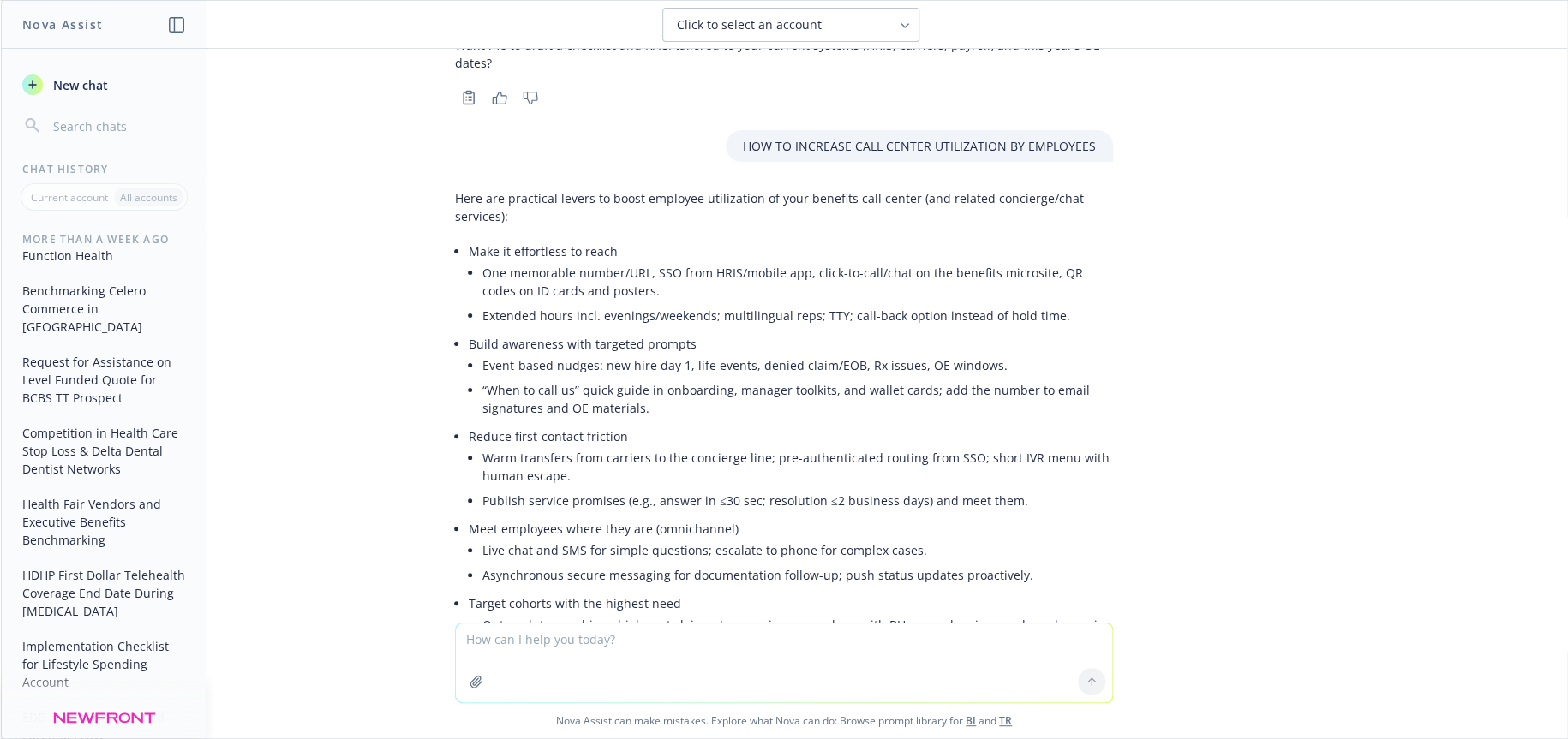
scroll to position [15545, 0]
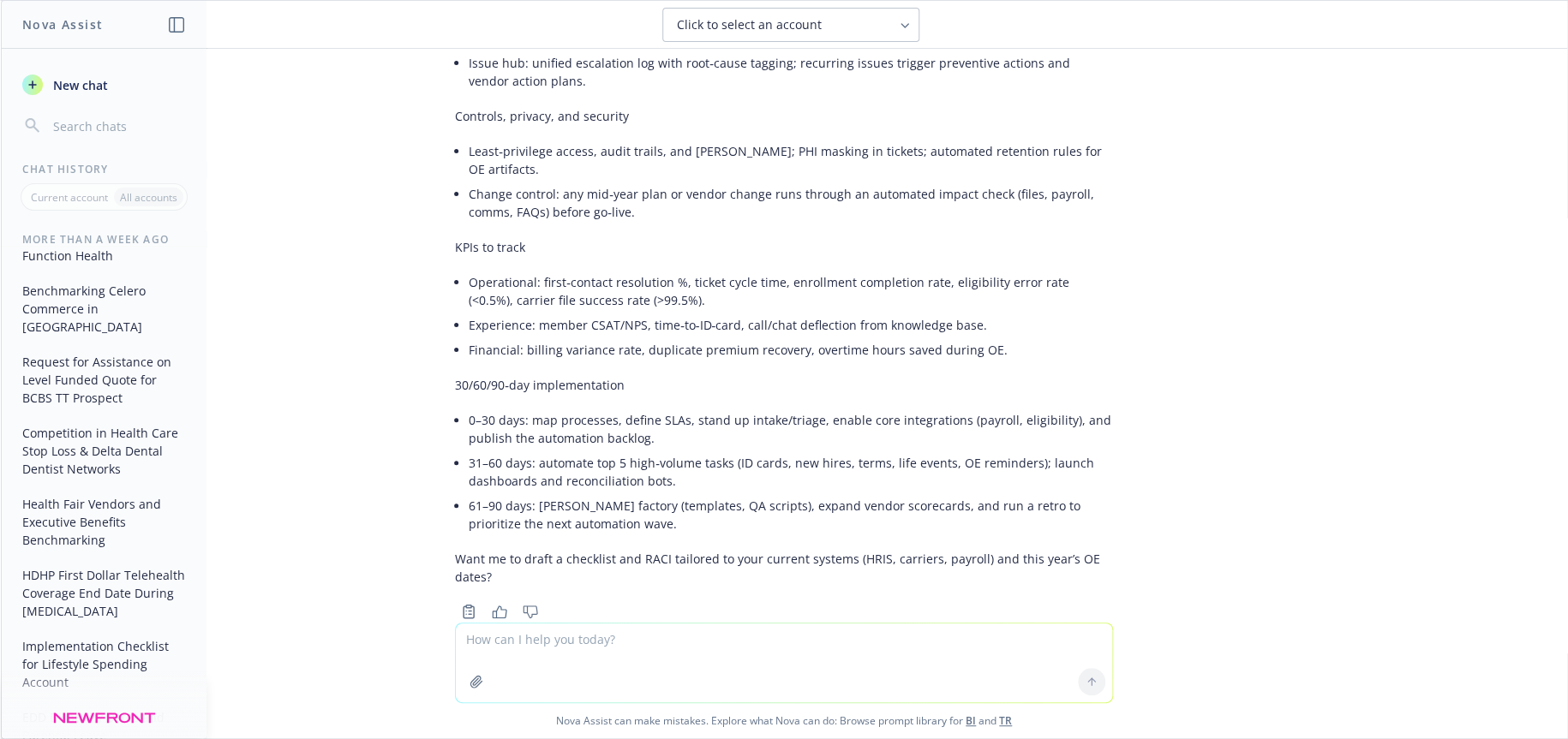
drag, startPoint x: 743, startPoint y: 344, endPoint x: 1107, endPoint y: 342, distance: 364.0
click at [1107, 644] on div "HOW TO INCREASE CALL CENTER UTILIZATION BY EMPLOYEES" at bounding box center [784, 660] width 685 height 31
copy p "OW TO INCREASE CALL CENTER UTILIZATION BY EMPLOYEES"
